Goal: Complete application form

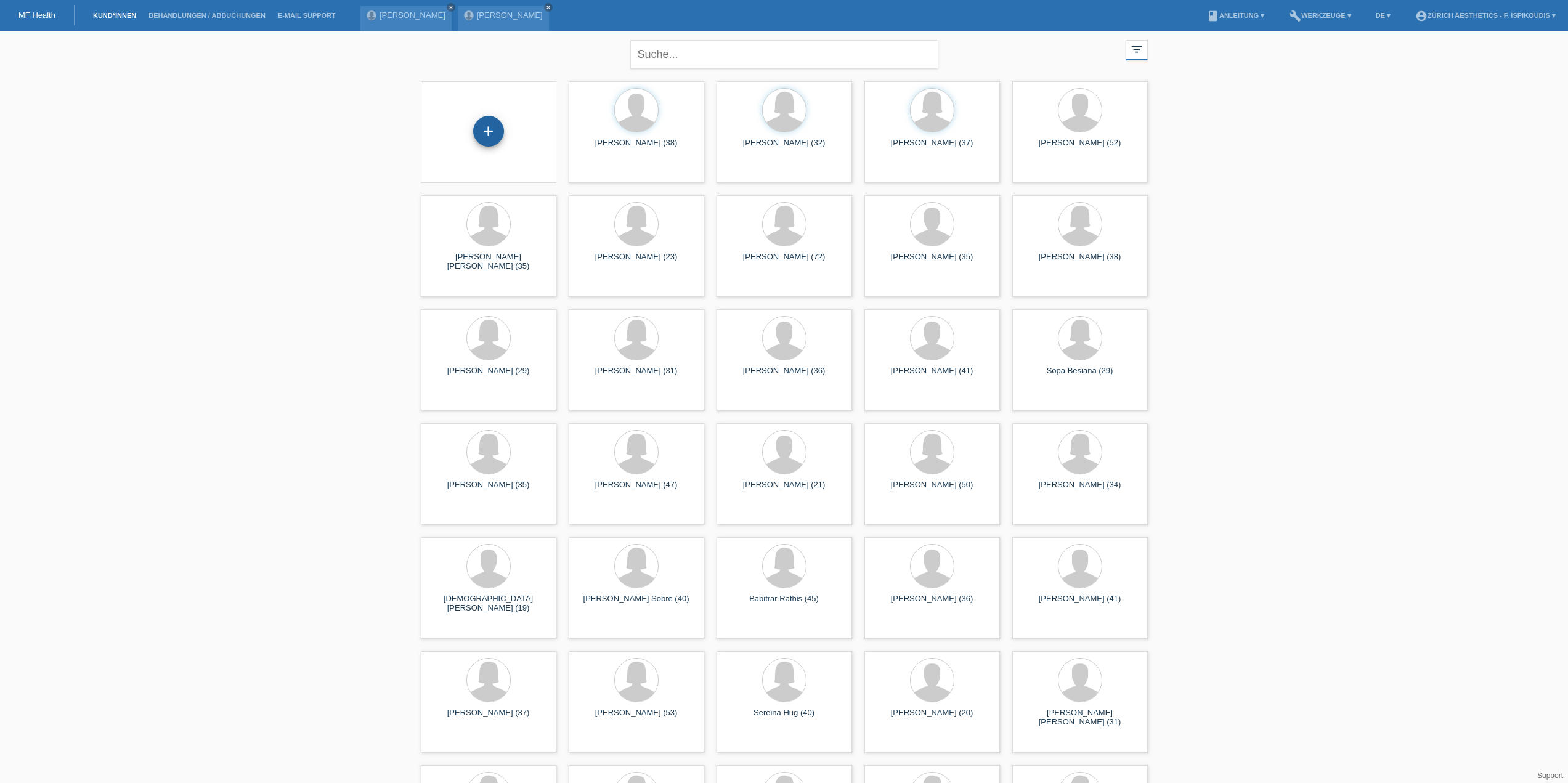
click at [480, 128] on div "+" at bounding box center [488, 130] width 31 height 31
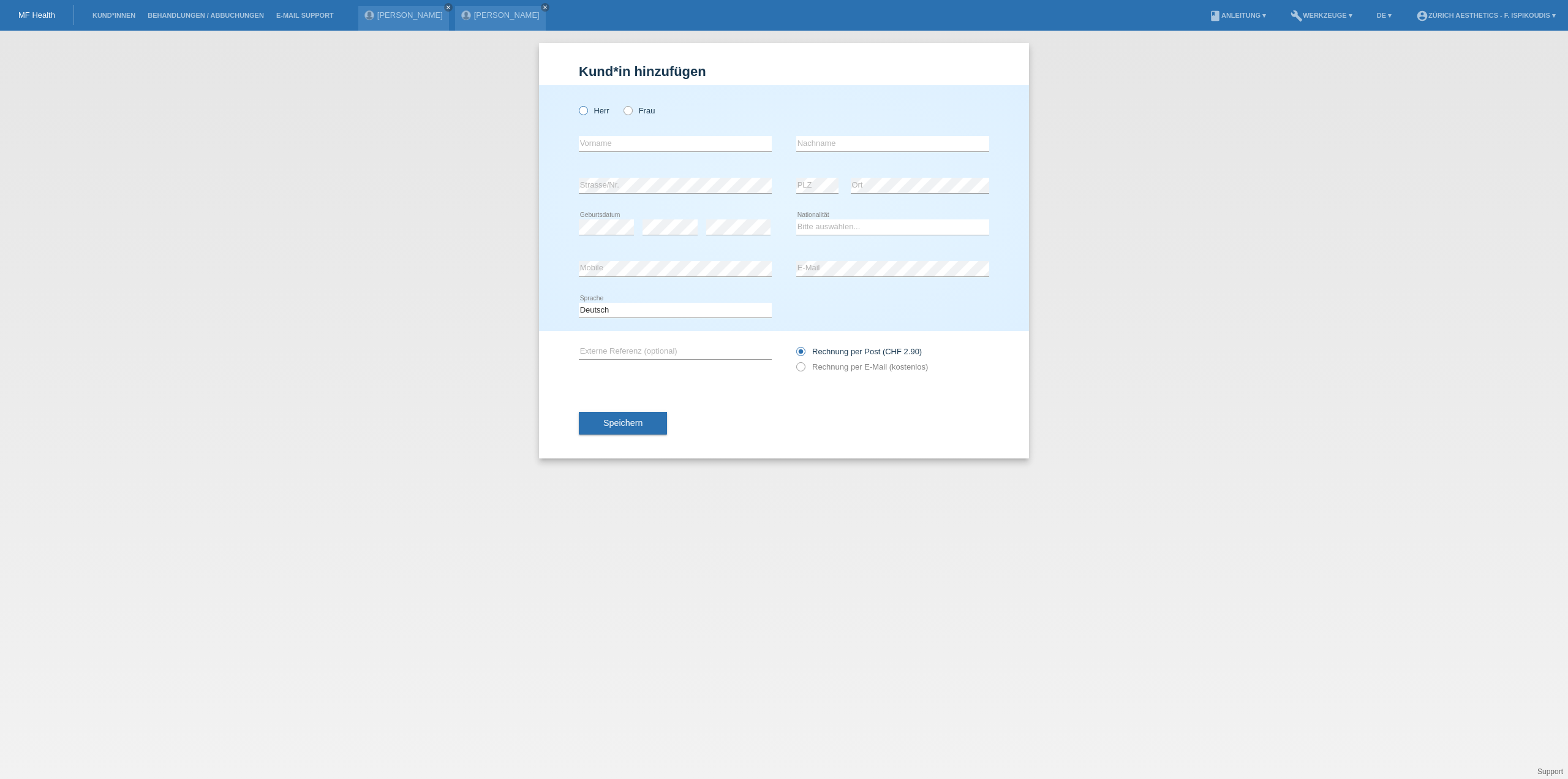
click at [591, 111] on label "Herr" at bounding box center [594, 110] width 30 height 9
click at [586, 111] on input "Herr" at bounding box center [582, 109] width 8 height 8
radio input "true"
click at [614, 143] on input "text" at bounding box center [675, 144] width 193 height 16
type input "[PERSON_NAME]"
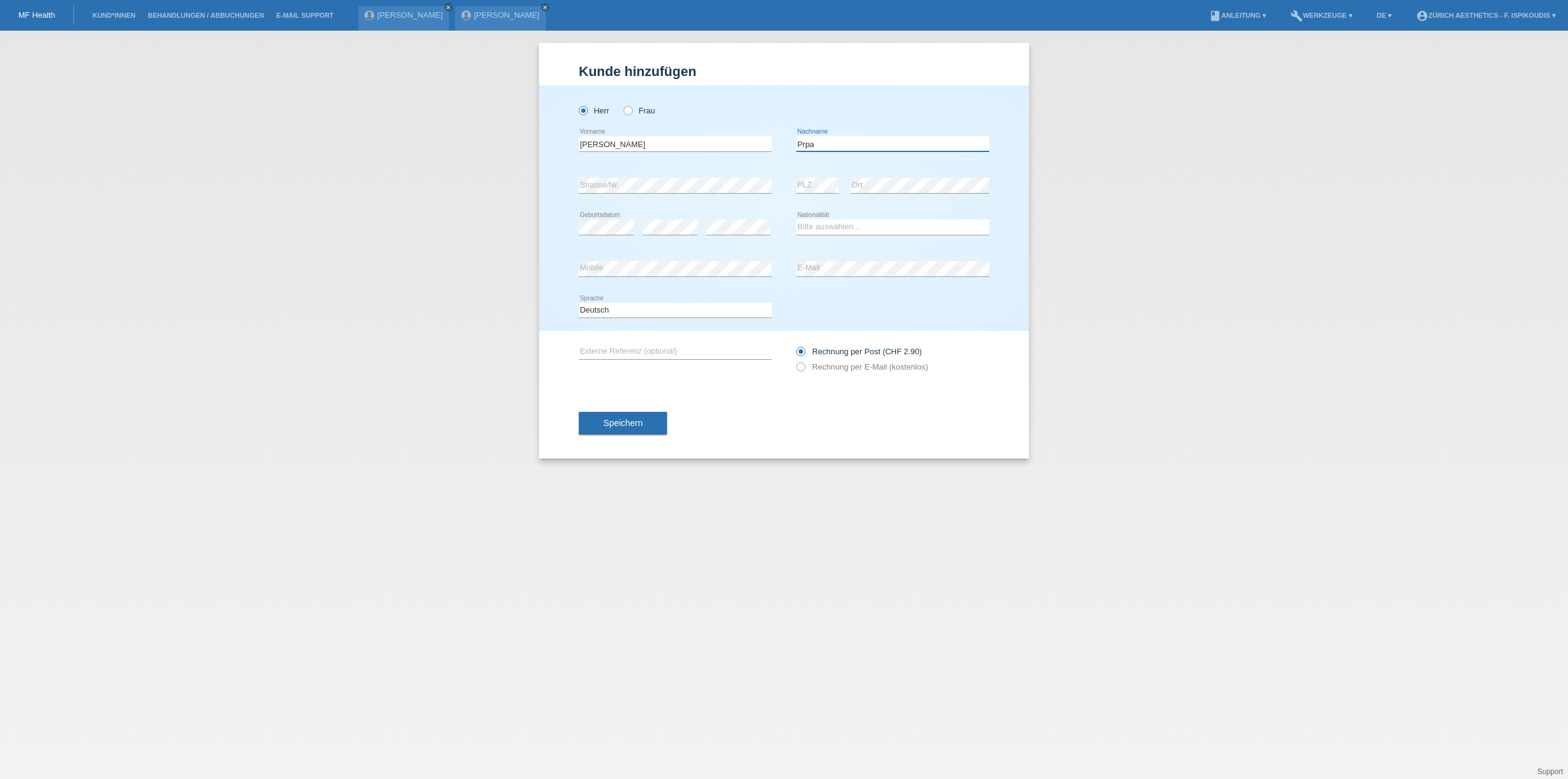
type input "Prpa"
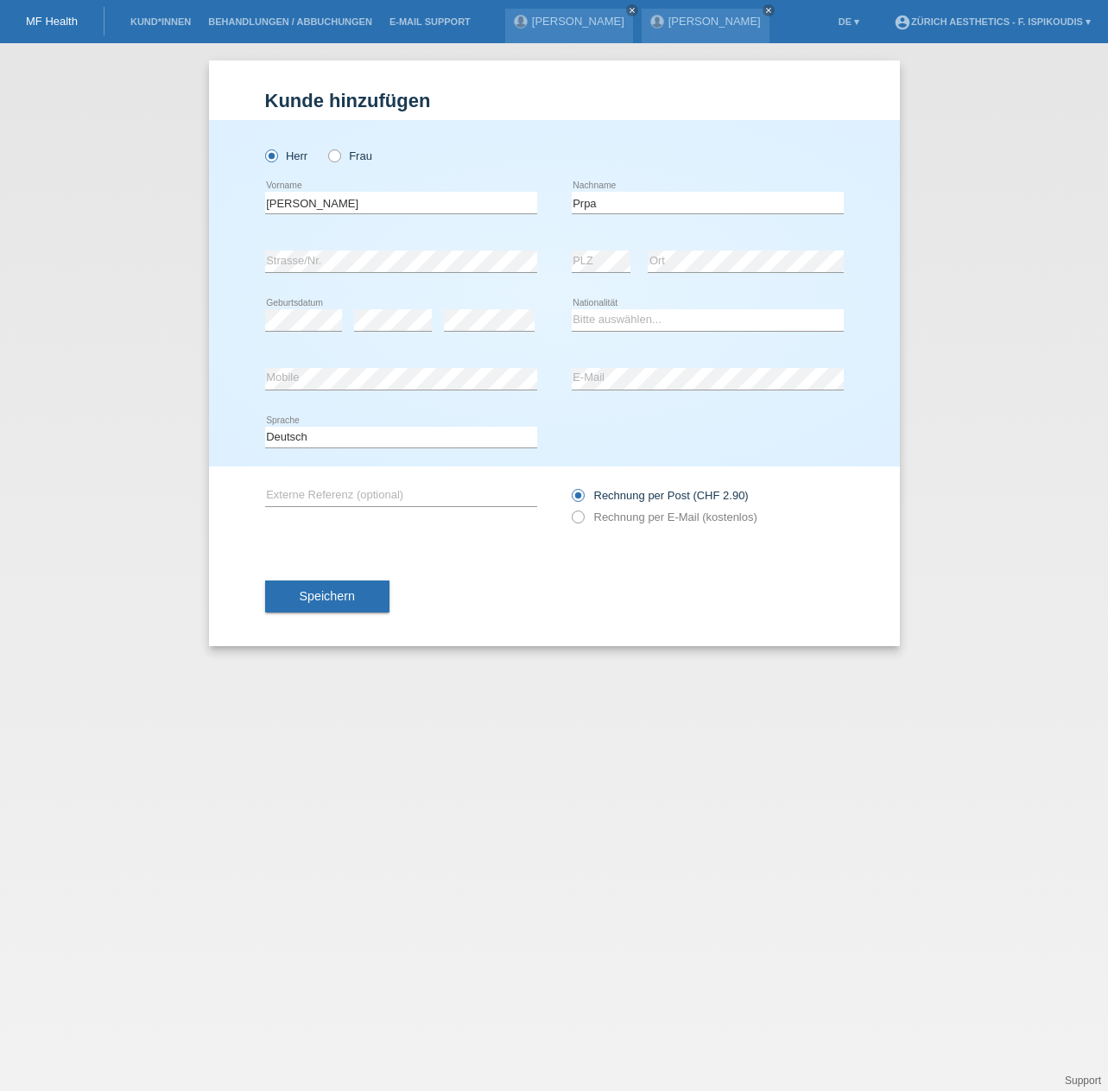
click at [405, 334] on div "error" at bounding box center [393, 320] width 78 height 59
click at [617, 326] on select "Bitte auswählen... Schweiz Deutschland Liechtenstein Österreich ------------ Af…" at bounding box center [708, 319] width 272 height 21
select select "HR"
click at [572, 309] on select "Bitte auswählen... Schweiz Deutschland Liechtenstein Österreich ------------ Af…" at bounding box center [708, 319] width 272 height 21
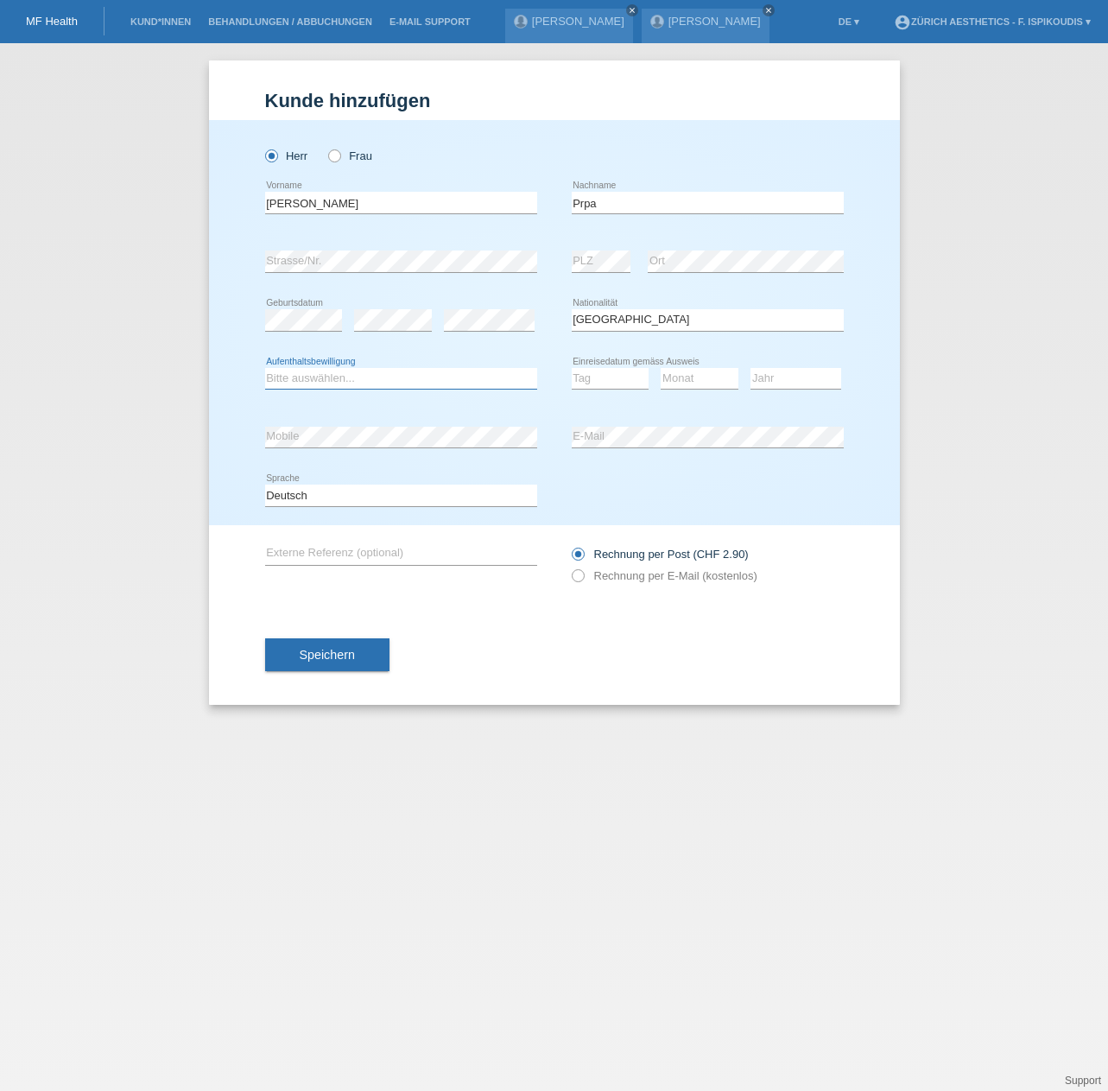
click at [355, 385] on select "Bitte auswählen... C B B - Flüchtlingsstatus Andere" at bounding box center [401, 378] width 272 height 21
select select "B"
click at [265, 368] on select "Bitte auswählen... C B B - Flüchtlingsstatus Andere" at bounding box center [401, 378] width 272 height 21
click at [604, 382] on select "Tag 01 02 03 04 05 06 07 08 09 10 11" at bounding box center [611, 378] width 78 height 21
click at [602, 377] on select "Tag 01 02 03 04 05 06 07 08 09 10 11" at bounding box center [611, 378] width 78 height 21
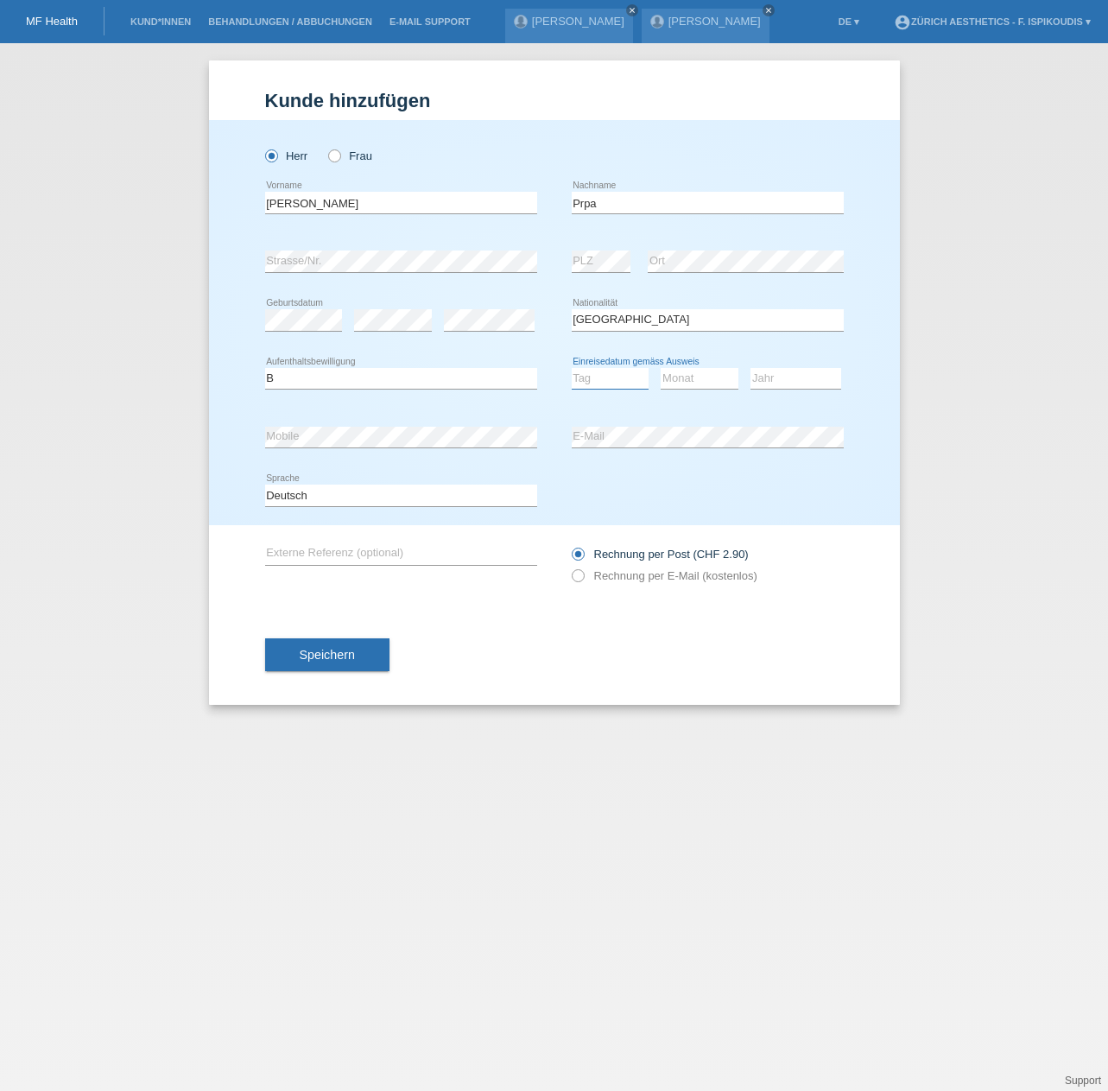
select select "01"
click at [572, 368] on select "Tag 01 02 03 04 05 06 07 08 09 10 11" at bounding box center [611, 378] width 78 height 21
click at [700, 371] on select "Monat 01 02 03 04 05 06 07 08 09 10 11" at bounding box center [700, 378] width 78 height 21
select select "10"
click at [661, 368] on select "Monat 01 02 03 04 05 06 07 08 09 10 11" at bounding box center [700, 378] width 78 height 21
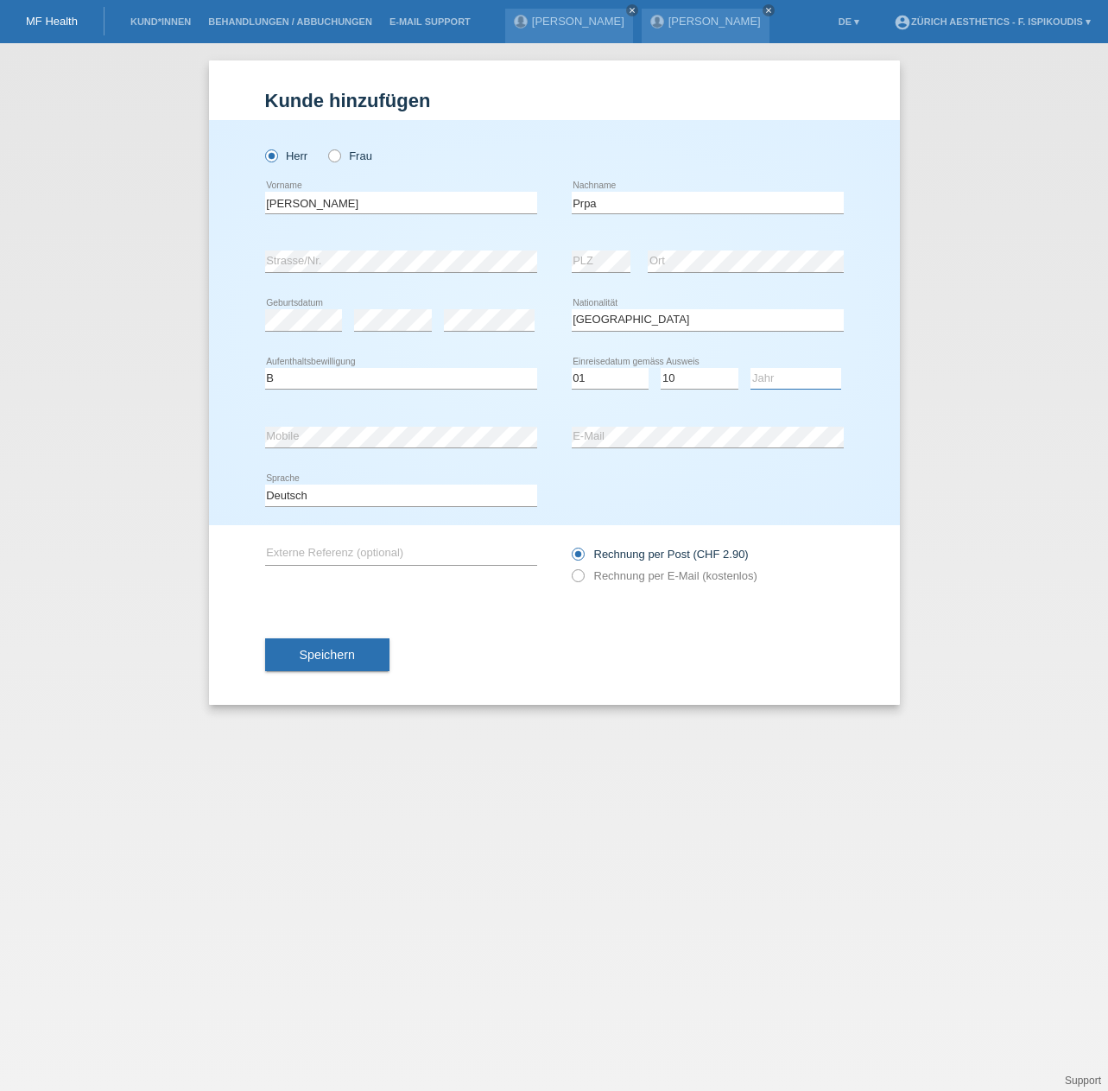
drag, startPoint x: 796, startPoint y: 371, endPoint x: 794, endPoint y: 382, distance: 10.7
click at [796, 371] on select "Jahr 2025 2024 2023 2022 2021 2020 2019 2018 2017 2016 2015 2014 2013 2012 2011…" at bounding box center [795, 378] width 91 height 21
select select "2023"
click at [750, 368] on select "Jahr 2025 2024 2023 2022 2021 2020 2019 2018 2017 2016 2015 2014 2013 2012 2011…" at bounding box center [795, 378] width 91 height 21
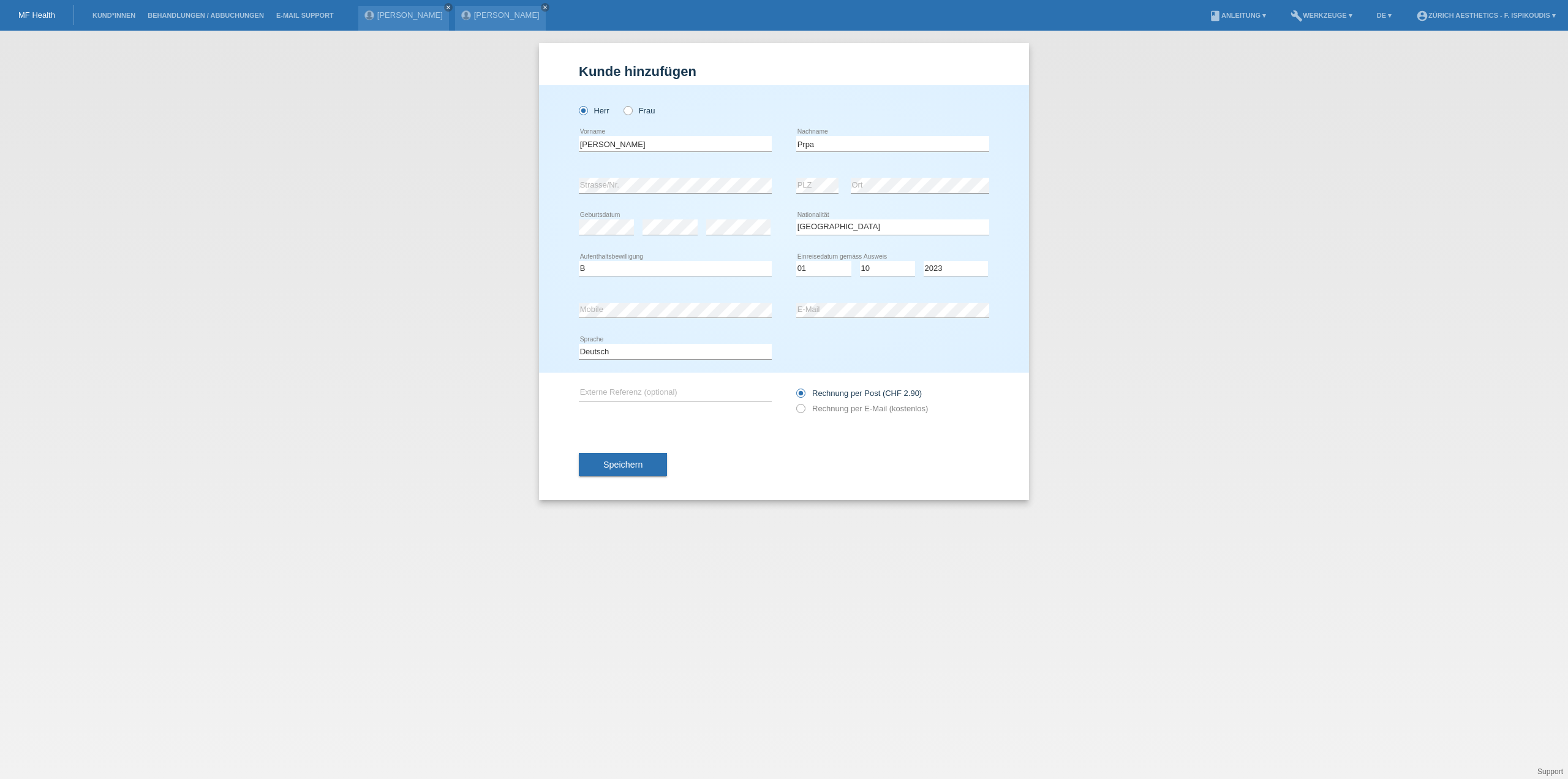
click at [809, 194] on div "error PLZ" at bounding box center [818, 185] width 43 height 42
click at [825, 269] on select "Tag 01 02 03 04 05 06 07 08 09 10 11" at bounding box center [824, 268] width 55 height 15
select select "08"
click at [796, 261] on select "Tag 01 02 03 04 05 06 07 08 09 10 11" at bounding box center [824, 268] width 55 height 15
click at [807, 412] on label "Rechnung per E-Mail (kostenlos)" at bounding box center [862, 408] width 132 height 9
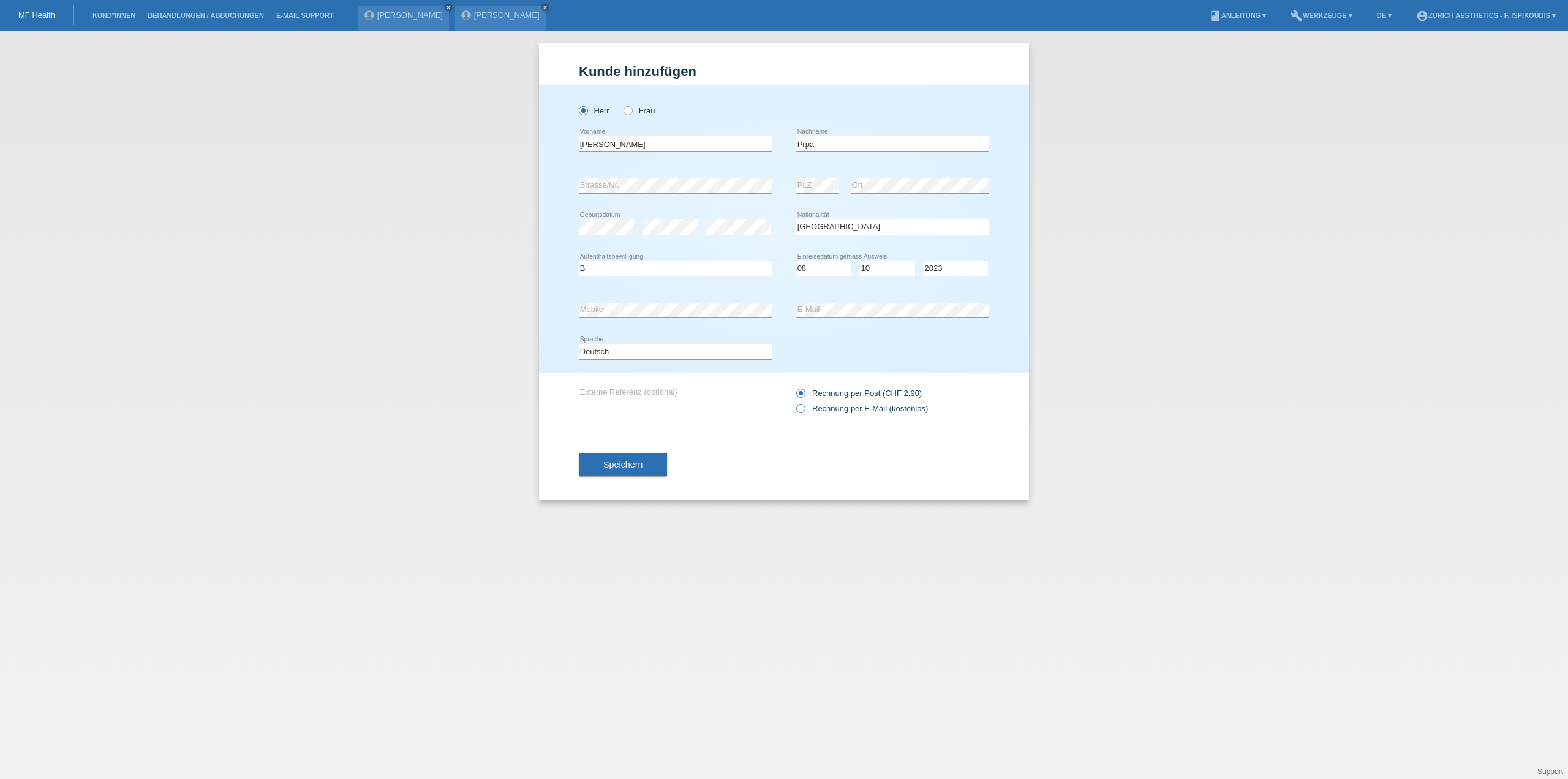
click at [804, 412] on input "Rechnung per E-Mail (kostenlos)" at bounding box center [800, 411] width 8 height 16
radio input "true"
click at [635, 461] on span "Speichern" at bounding box center [623, 465] width 39 height 10
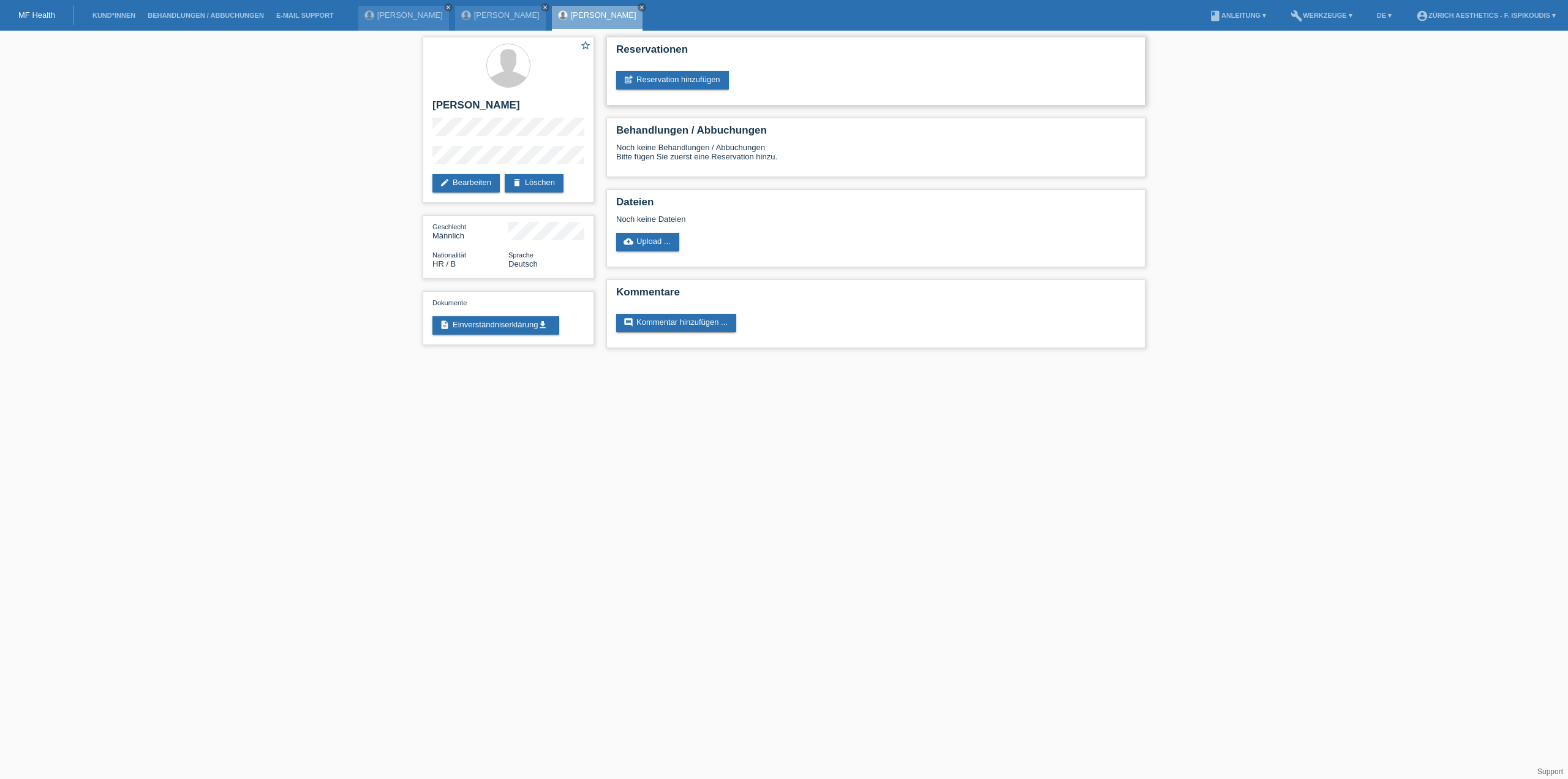
click at [613, 85] on div "Reservationen post_add Reservation hinzufügen" at bounding box center [876, 71] width 539 height 69
click at [640, 80] on link "post_add Reservation hinzufügen" at bounding box center [672, 80] width 113 height 18
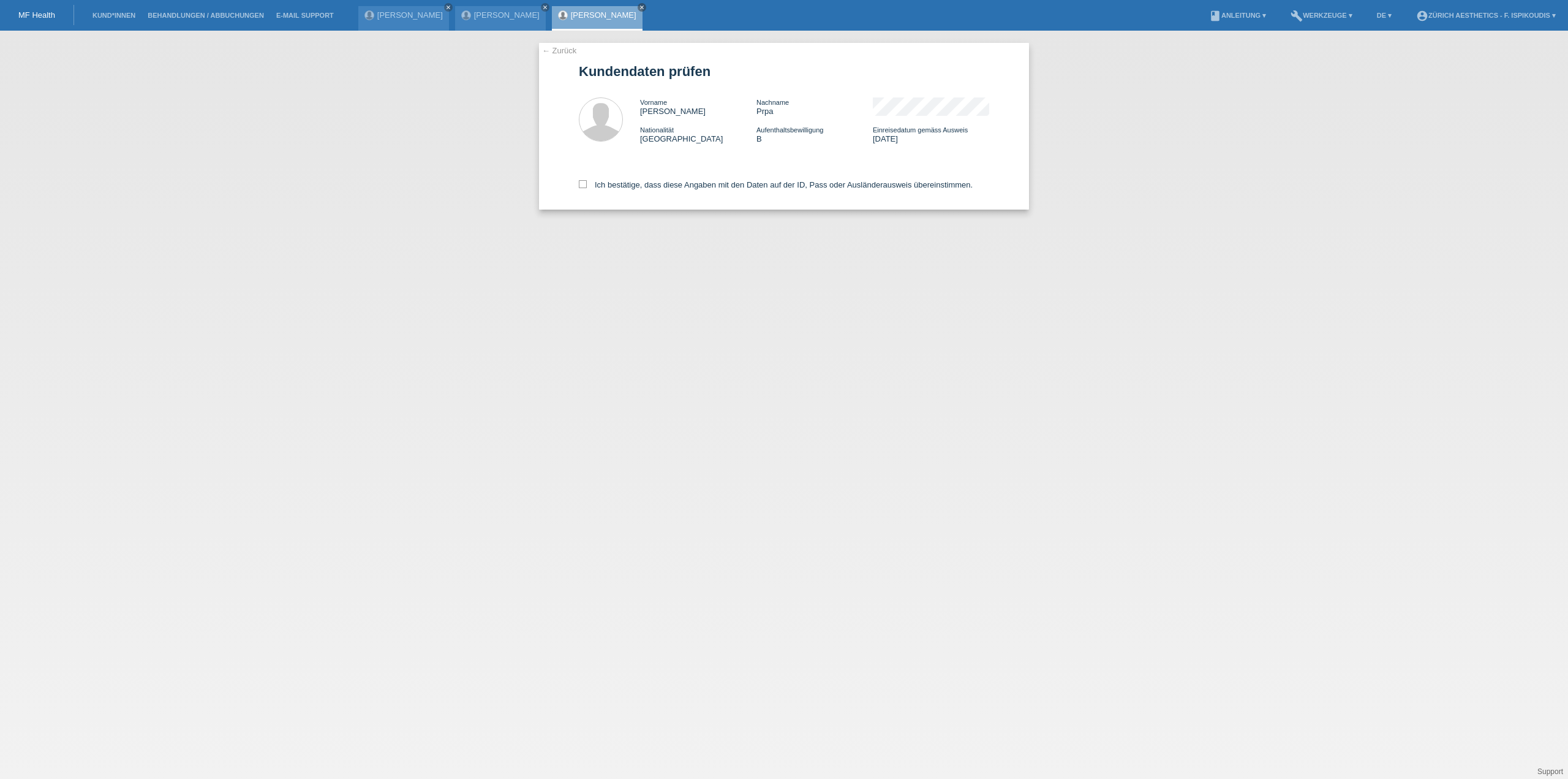
click at [637, 175] on div "Ich bestätige, dass diese Angaben mit den Daten auf der ID, Pass oder Ausländer…" at bounding box center [784, 182] width 411 height 54
click at [637, 186] on label "Ich bestätige, dass diese Angaben mit den Daten auf der ID, Pass oder Ausländer…" at bounding box center [775, 184] width 394 height 9
click at [586, 186] on input "Ich bestätige, dass diese Angaben mit den Daten auf der ID, Pass oder Ausländer…" at bounding box center [582, 184] width 8 height 8
checkbox input "true"
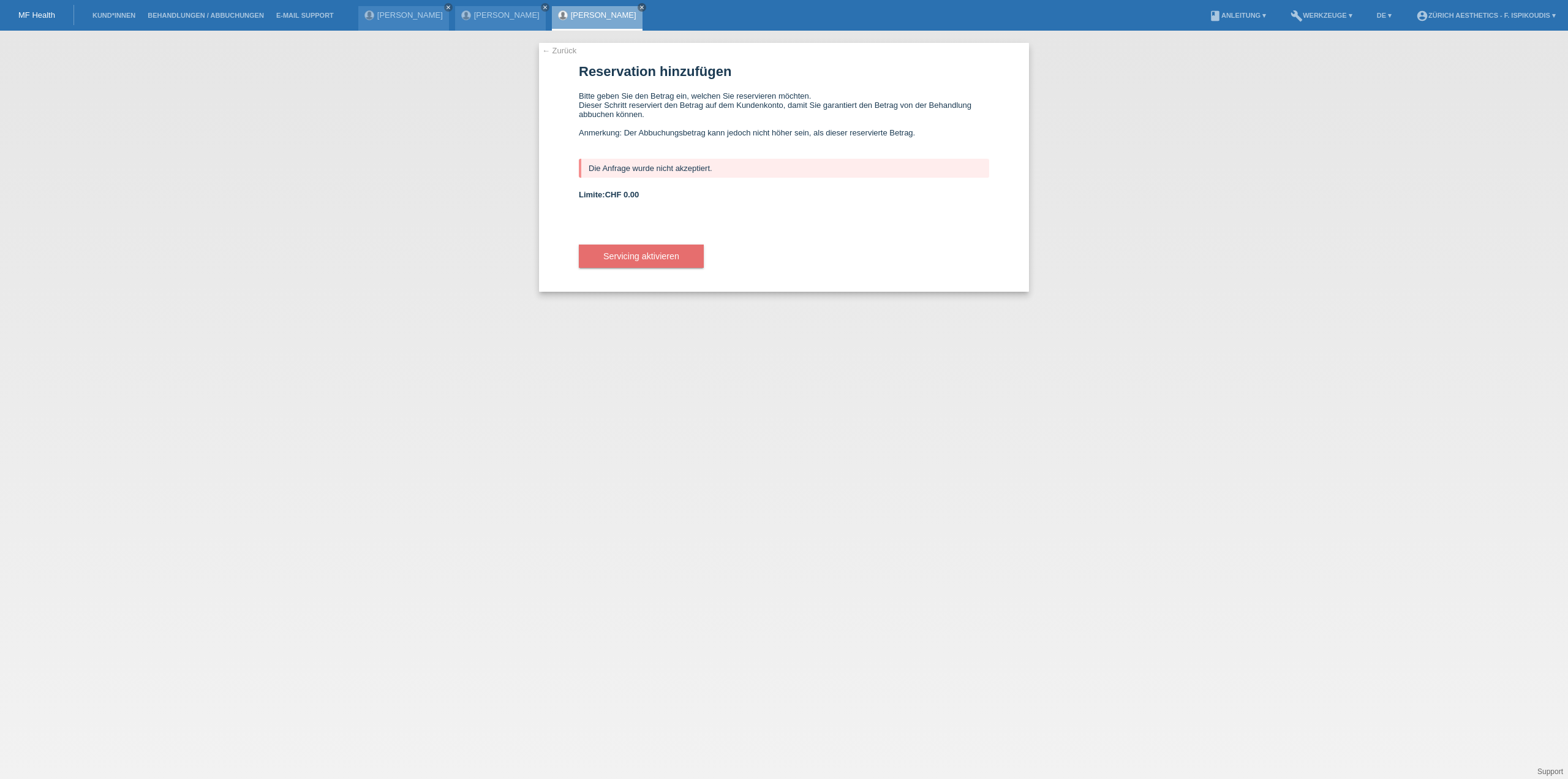
drag, startPoint x: 713, startPoint y: 170, endPoint x: 603, endPoint y: 165, distance: 110.1
click at [603, 165] on div "Die Anfrage wurde nicht akzeptiert." at bounding box center [784, 168] width 411 height 19
